Goal: Transaction & Acquisition: Purchase product/service

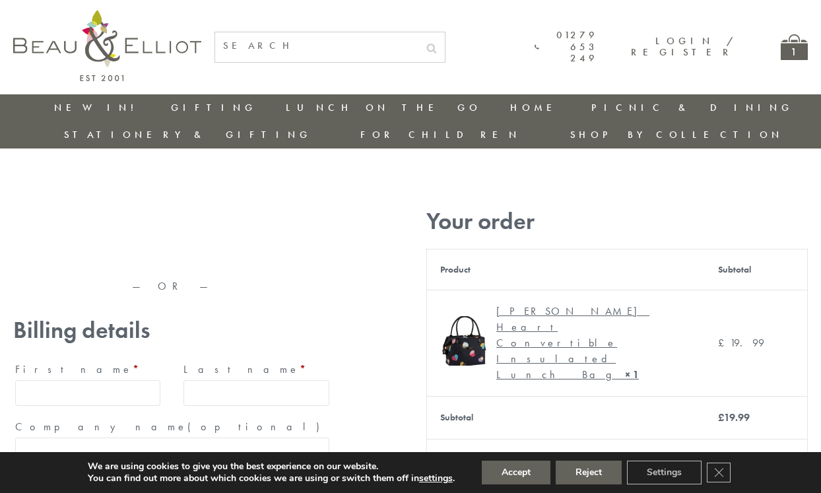
type input "maria33@yahoo.com"
type input "Maria"
type input "Williams"
type input "23, Scottsdale, Happytown"
type input "London"
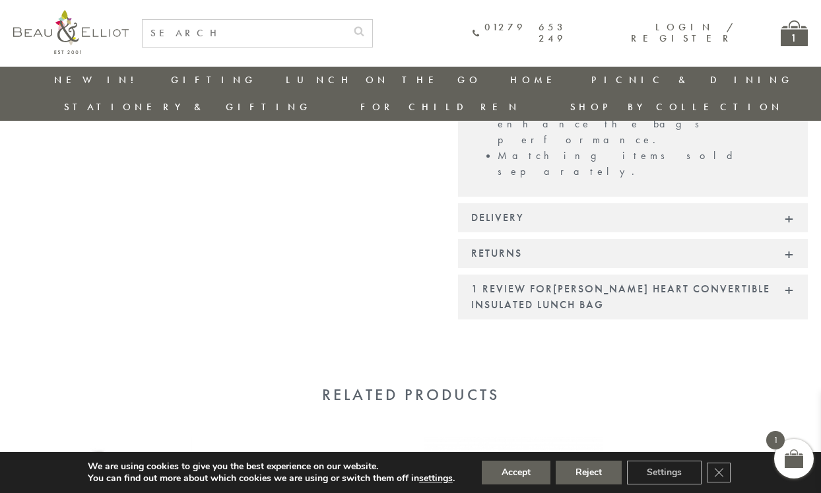
scroll to position [1277, 0]
